Goal: Task Accomplishment & Management: Complete application form

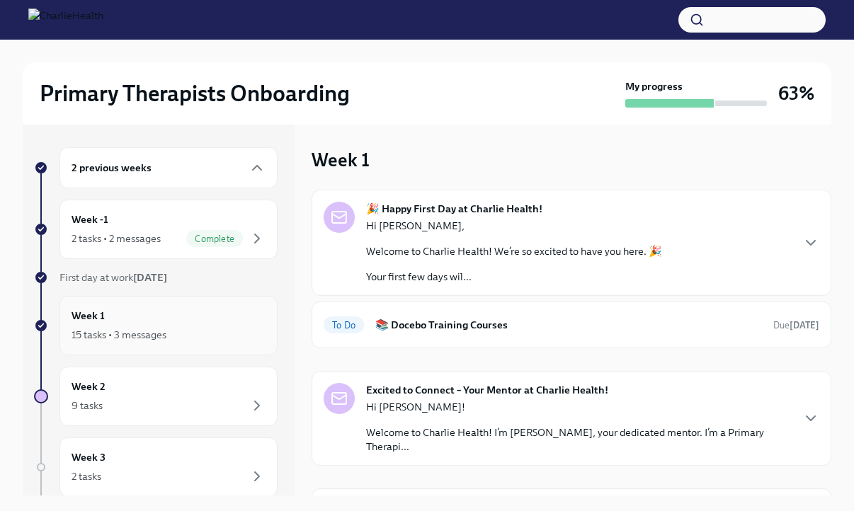
click at [151, 320] on div "Week 1 15 tasks • 3 messages" at bounding box center [168, 325] width 194 height 35
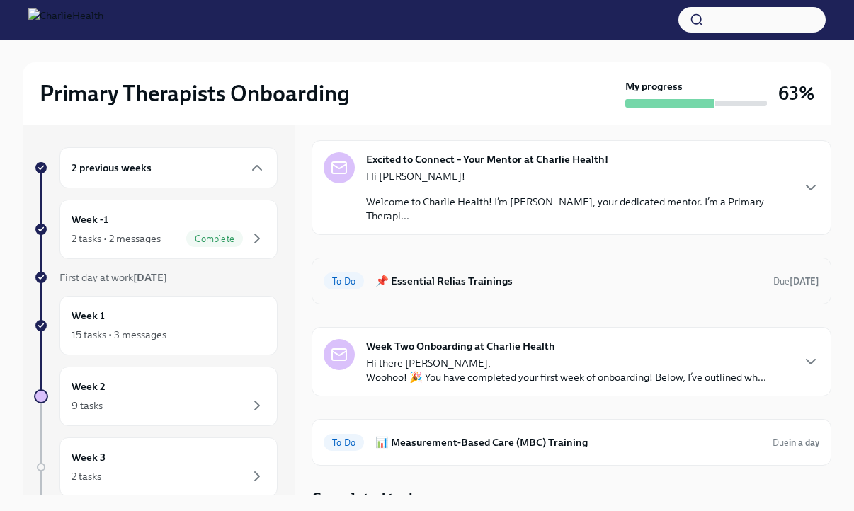
scroll to position [230, 0]
click at [151, 394] on div "Week 2 9 tasks" at bounding box center [168, 396] width 194 height 35
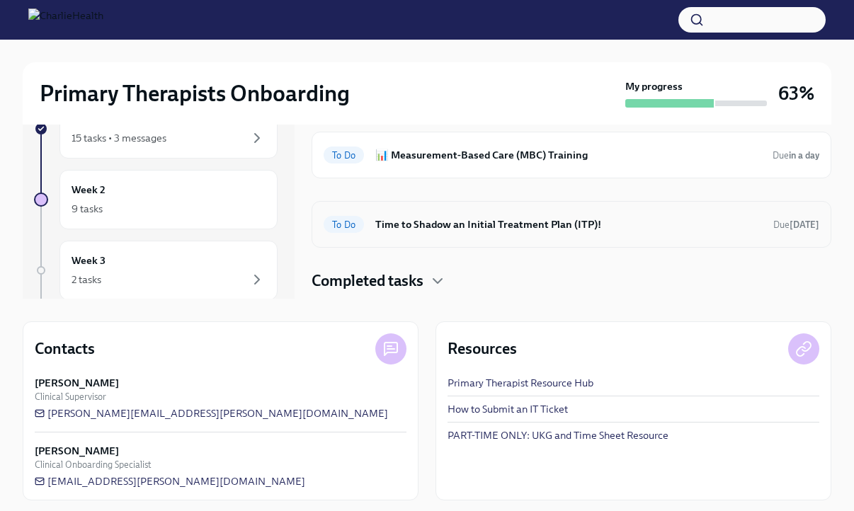
scroll to position [203, 0]
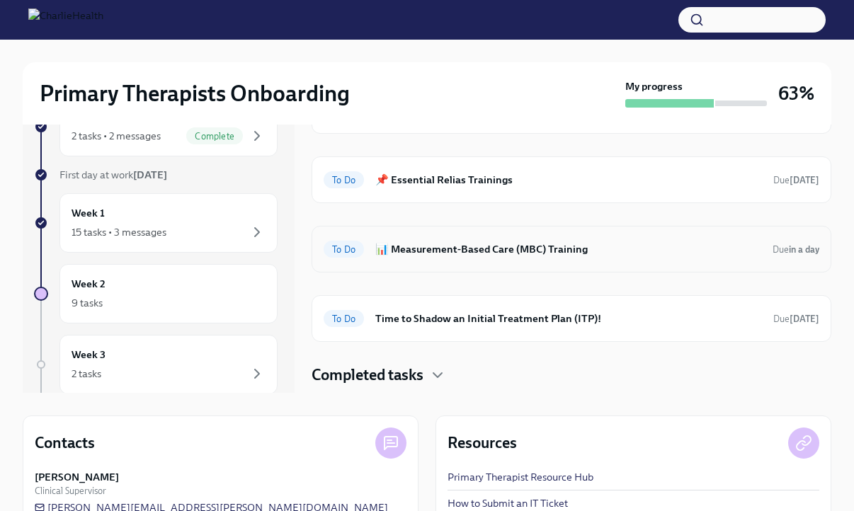
click at [509, 253] on h6 "📊 Measurement-Based Care (MBC) Training" at bounding box center [568, 249] width 386 height 16
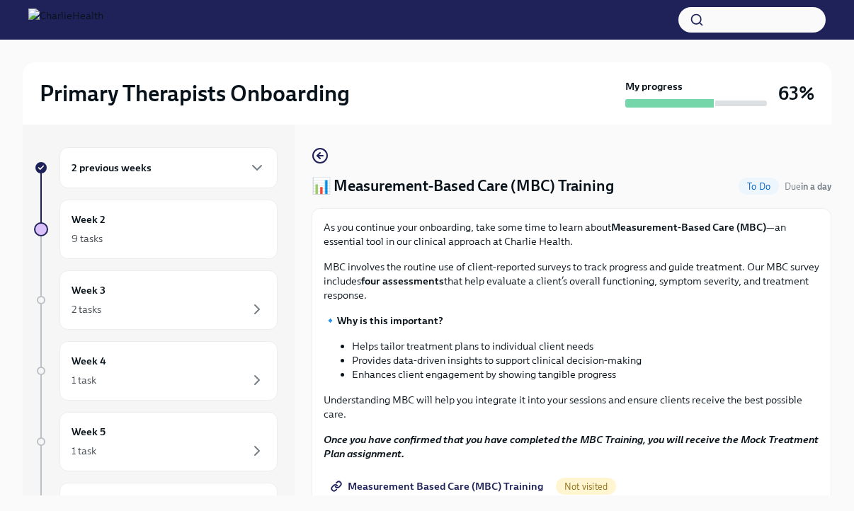
click at [195, 174] on div "2 previous weeks" at bounding box center [168, 167] width 194 height 17
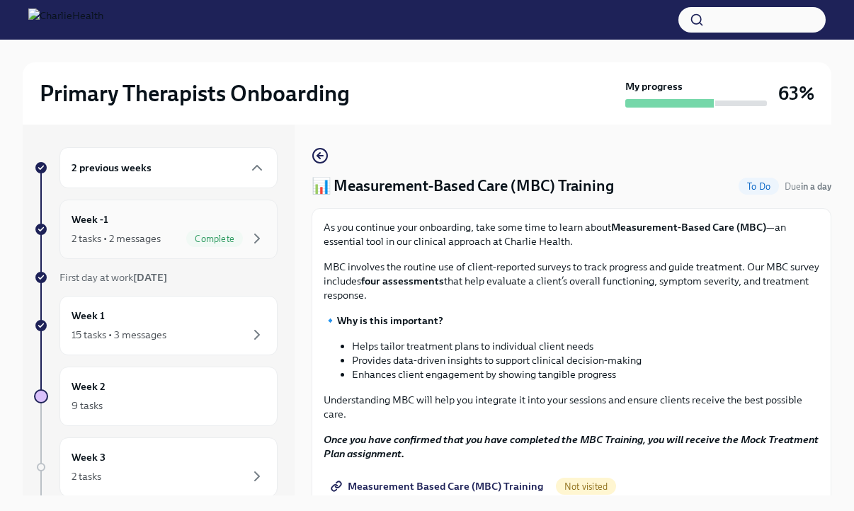
click at [159, 226] on div "Week -1 2 tasks • 2 messages Complete" at bounding box center [168, 229] width 194 height 35
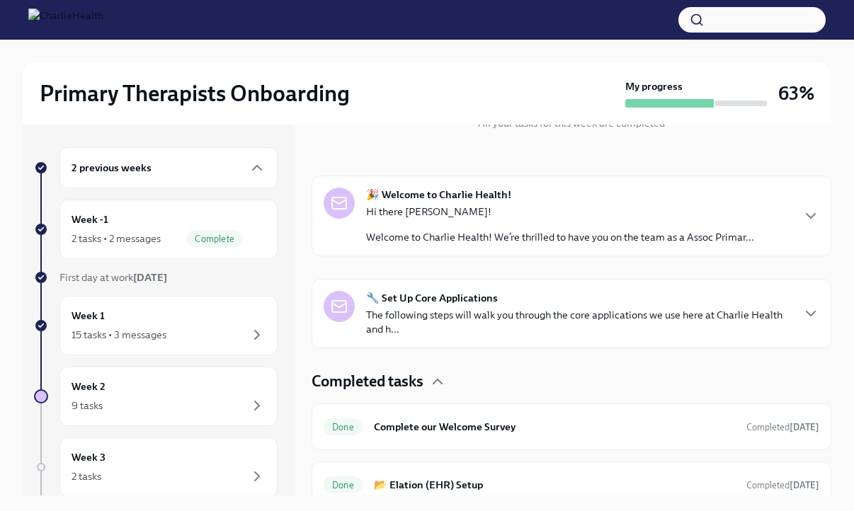
scroll to position [194, 0]
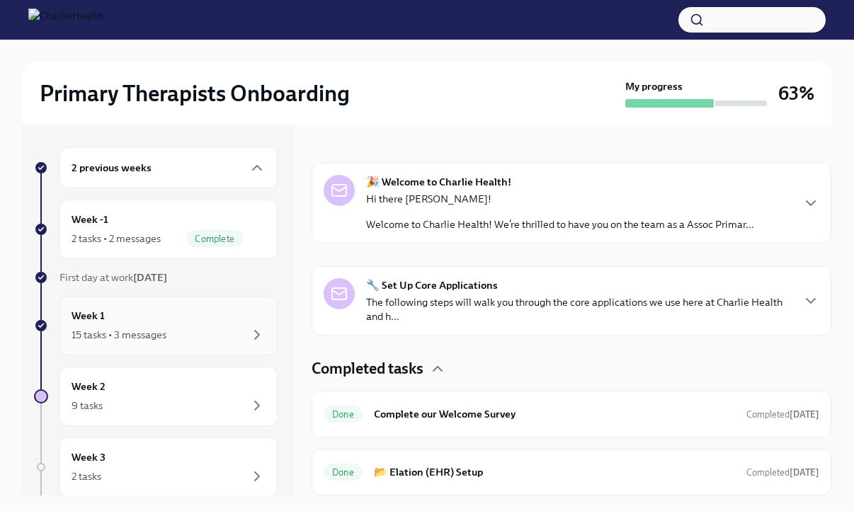
click at [177, 343] on div "15 tasks • 3 messages" at bounding box center [168, 334] width 194 height 17
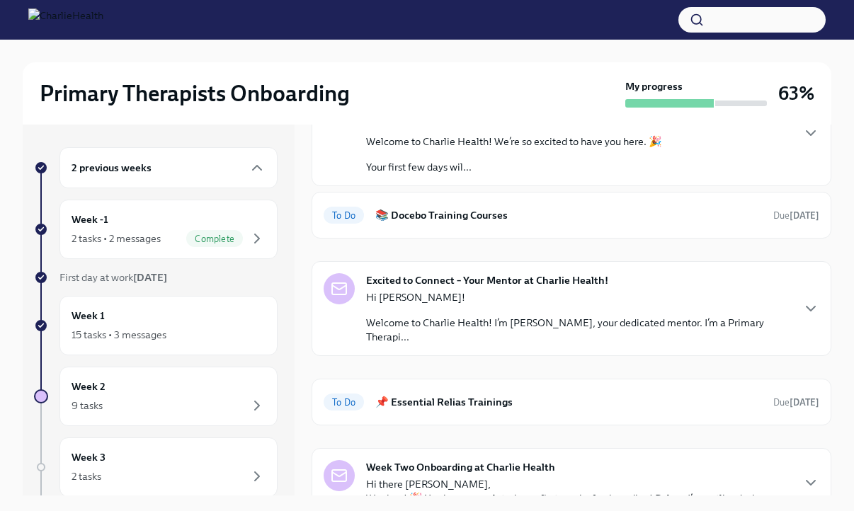
scroll to position [113, 0]
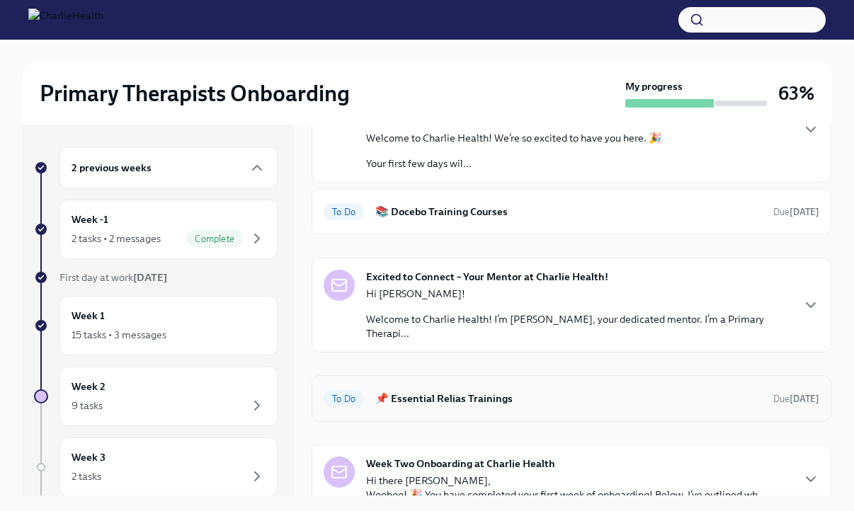
click at [490, 391] on h6 "📌 Essential Relias Trainings" at bounding box center [568, 399] width 386 height 16
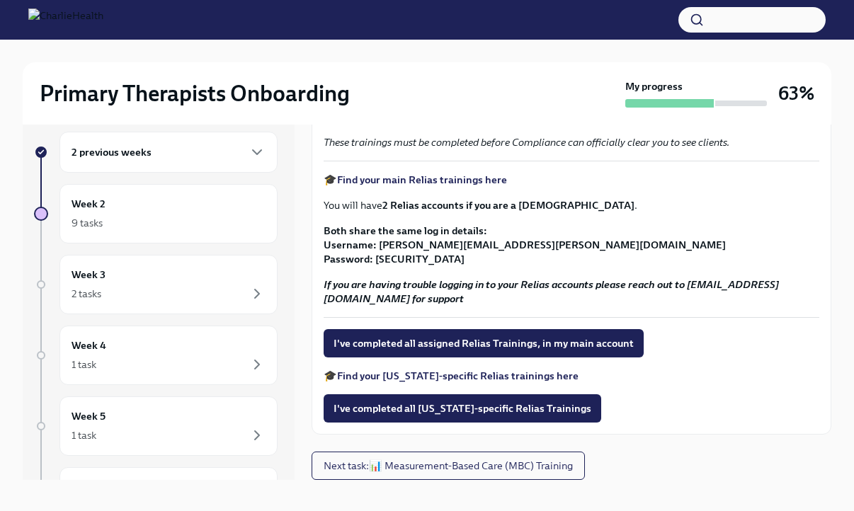
scroll to position [24, 0]
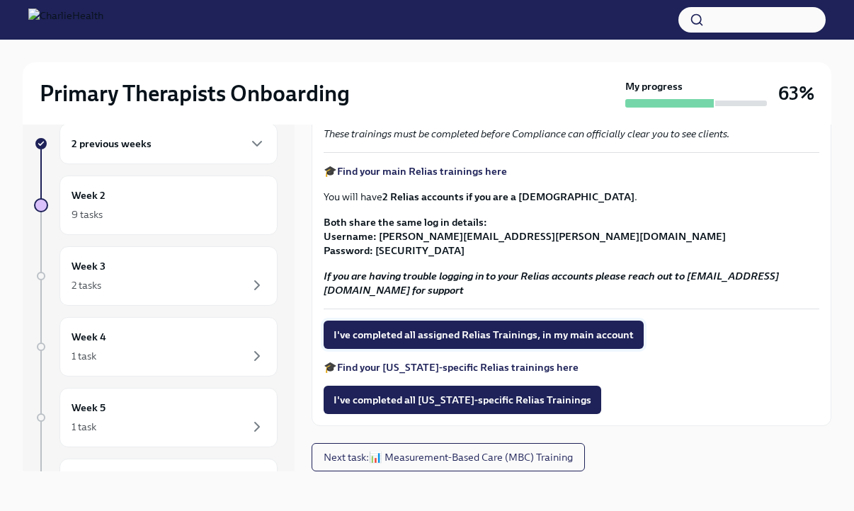
click at [482, 331] on span "I've completed all assigned Relias Trainings, in my main account" at bounding box center [483, 335] width 300 height 14
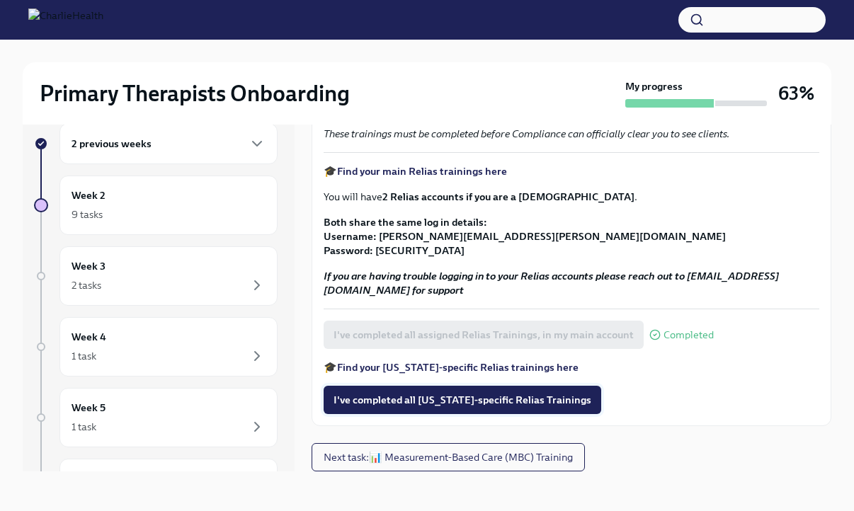
click at [413, 401] on span "I've completed all [US_STATE]-specific Relias Trainings" at bounding box center [462, 400] width 258 height 14
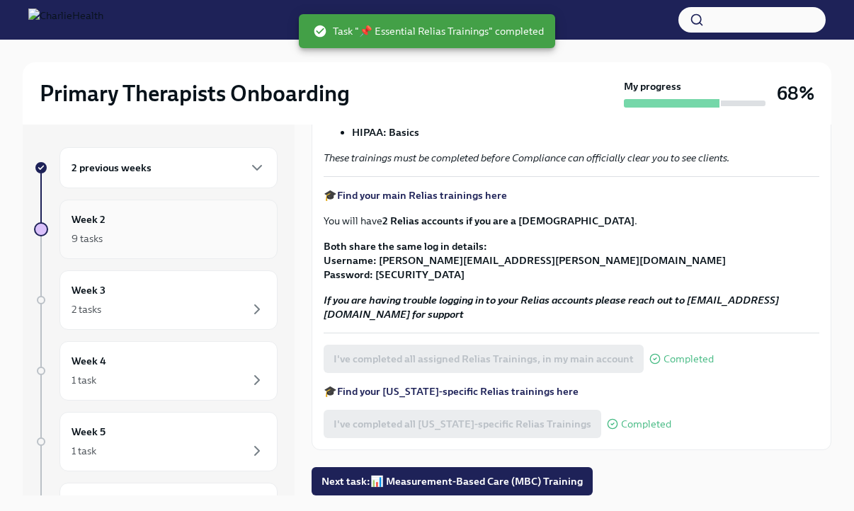
scroll to position [2, 0]
click at [209, 235] on div "9 tasks" at bounding box center [168, 236] width 194 height 17
